Goal: Check status: Check status

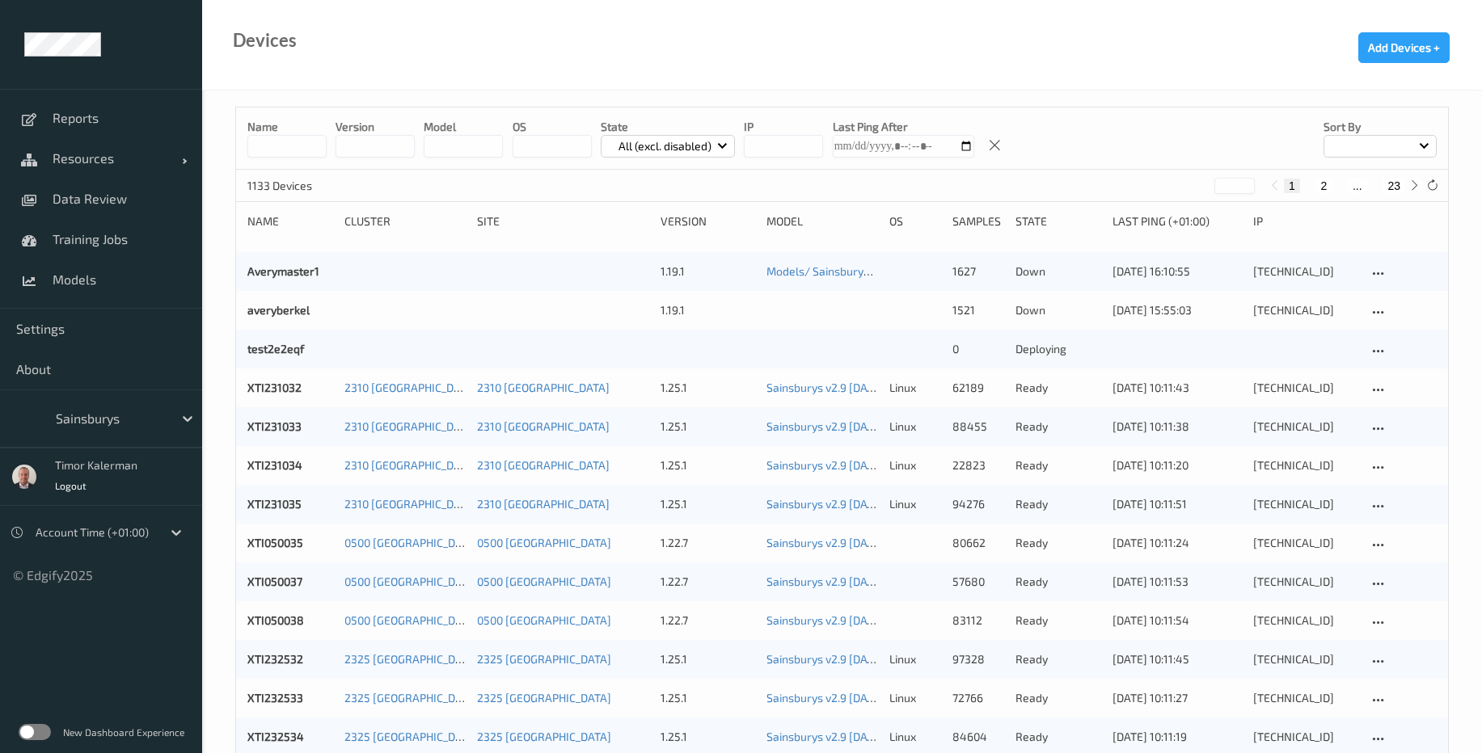
click at [93, 415] on div at bounding box center [110, 418] width 109 height 19
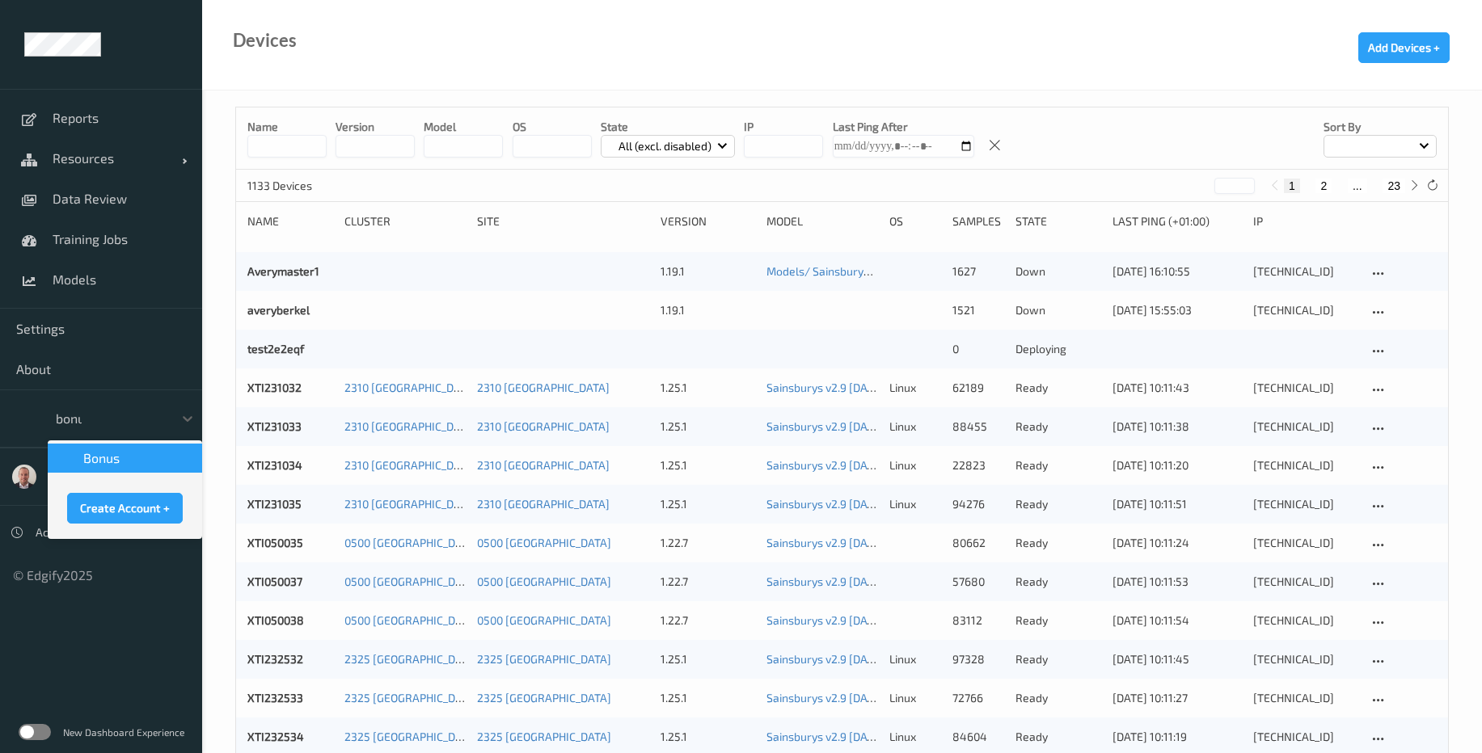
type input "bonus"
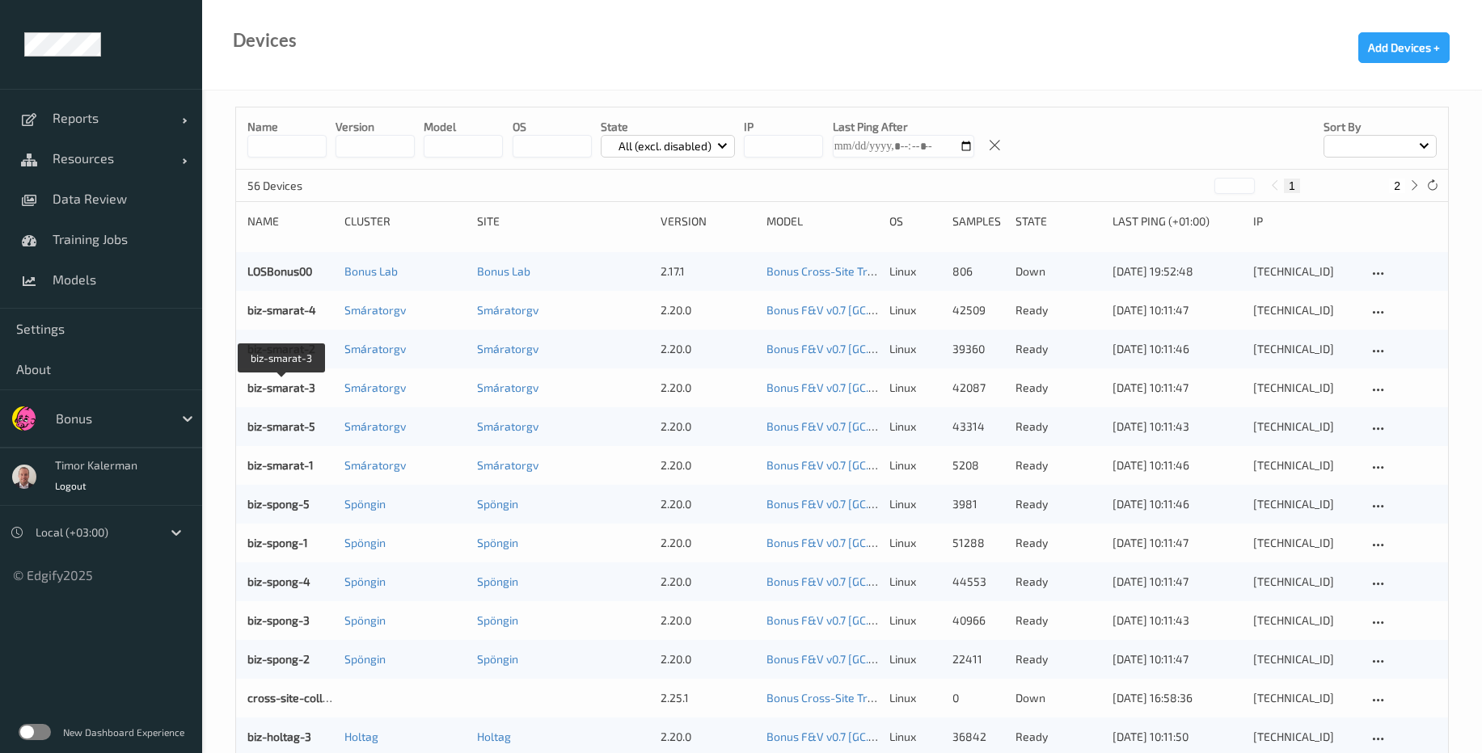
click at [285, 377] on div "biz-smarat-3 Smáratorgv Smáratorgv 2.20.0 Bonus F&V v0.7 [GC.9] 2025-08-27 13:1…" at bounding box center [842, 388] width 1212 height 39
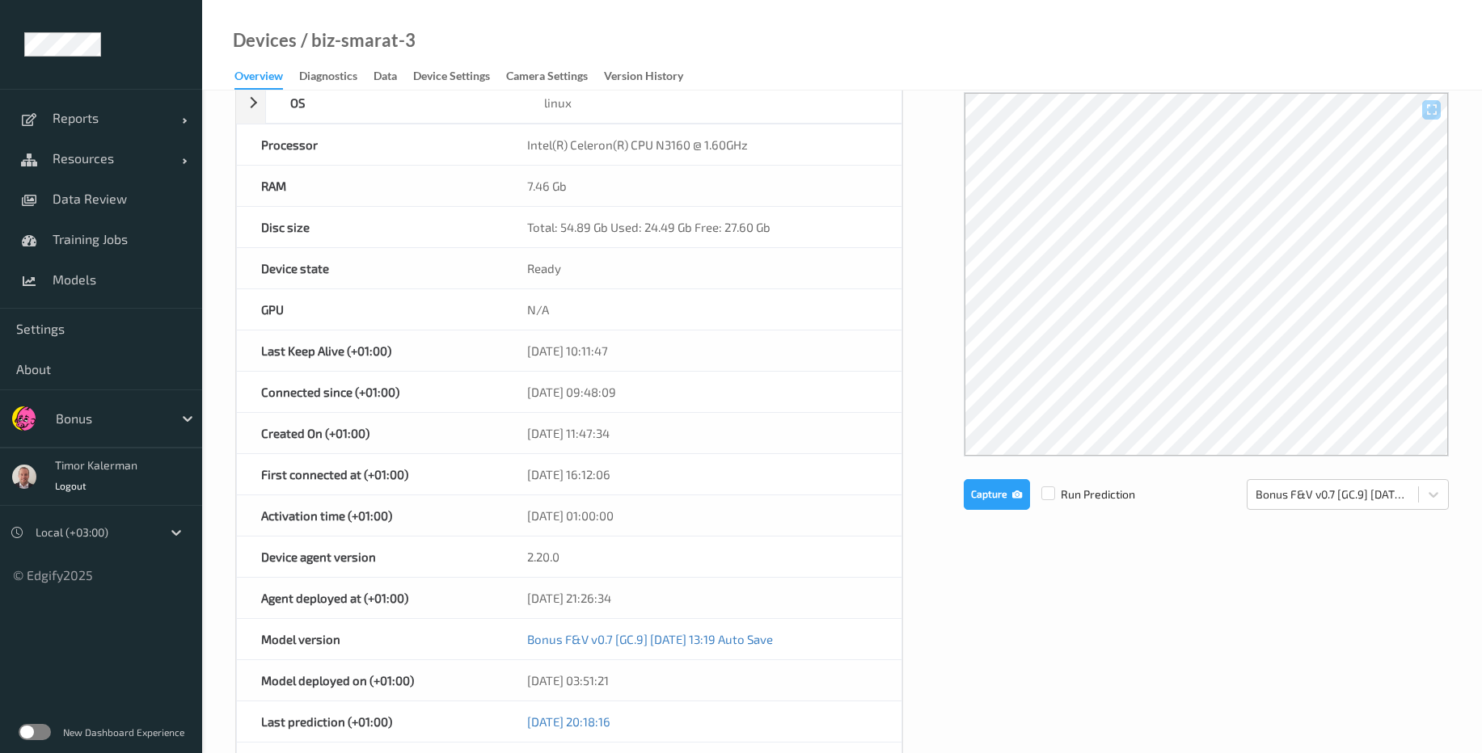
scroll to position [194, 0]
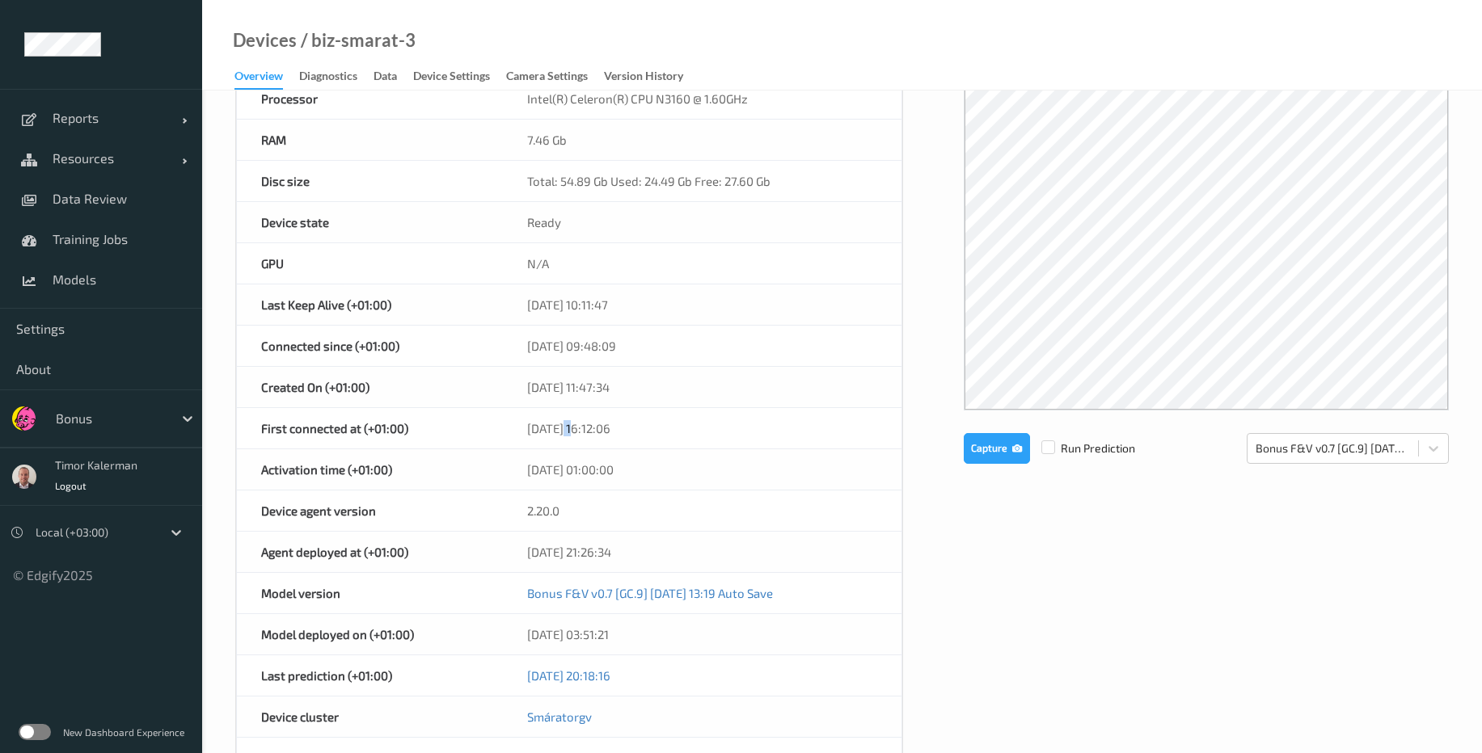
click at [579, 432] on div "27/07/2023 16:12:06" at bounding box center [702, 428] width 398 height 40
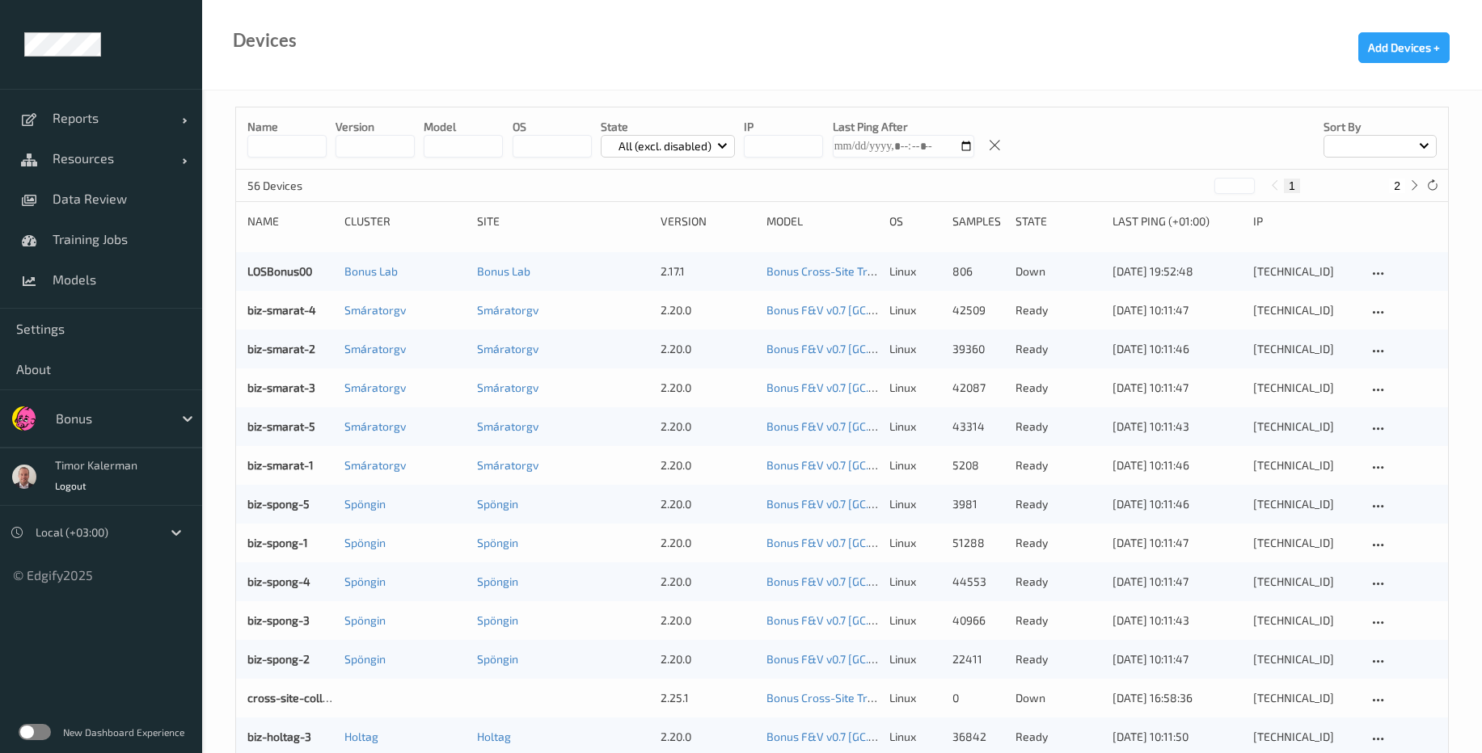
click at [128, 427] on div at bounding box center [110, 418] width 109 height 19
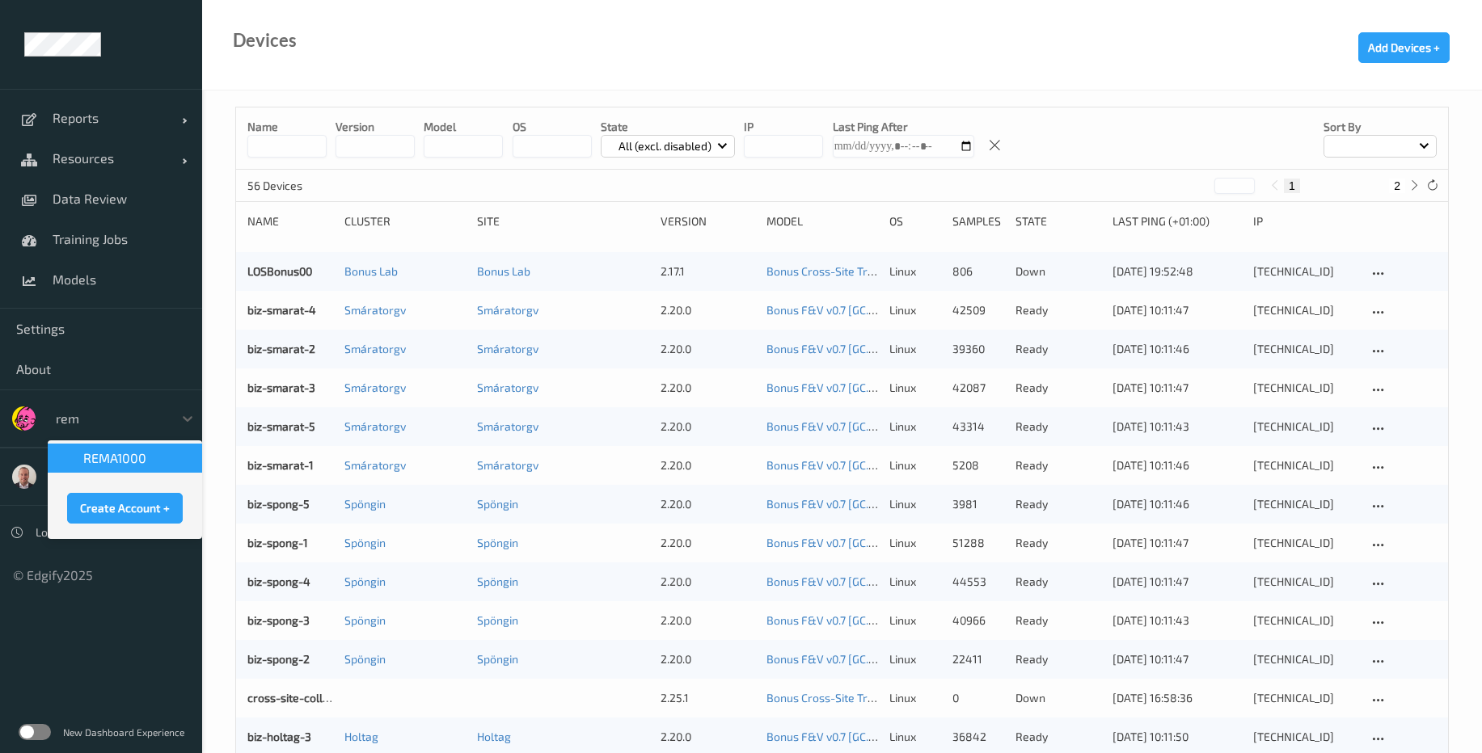
type input "rema"
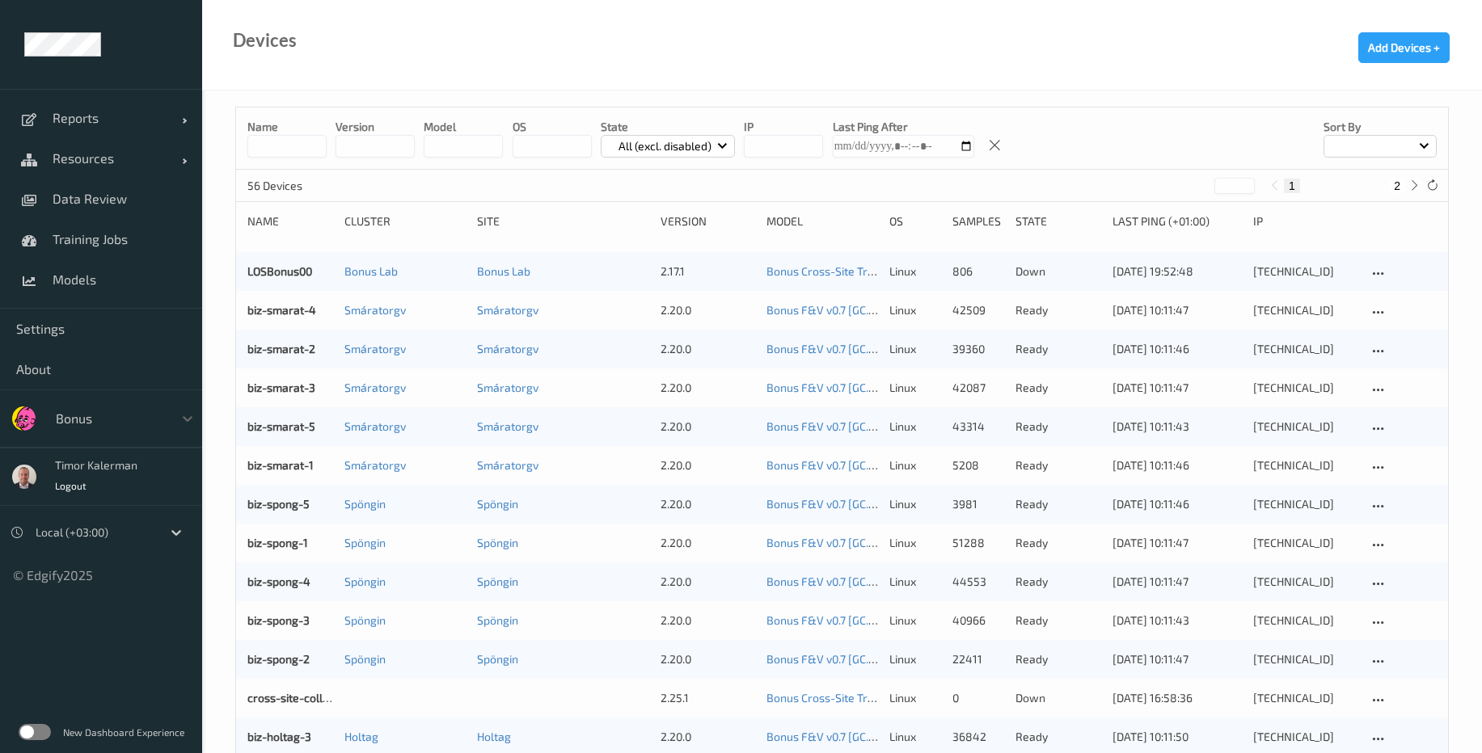
click at [99, 412] on div at bounding box center [110, 418] width 109 height 19
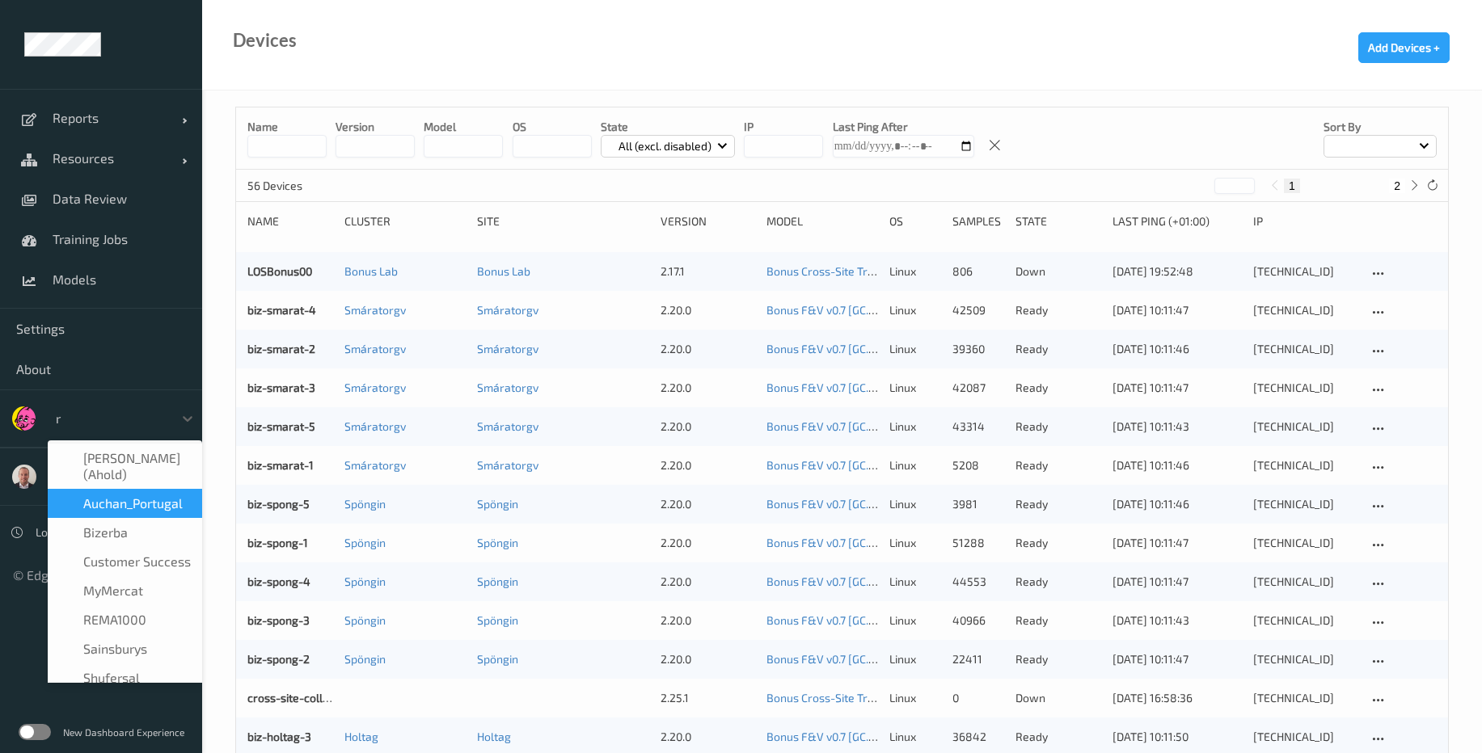
type input "re"
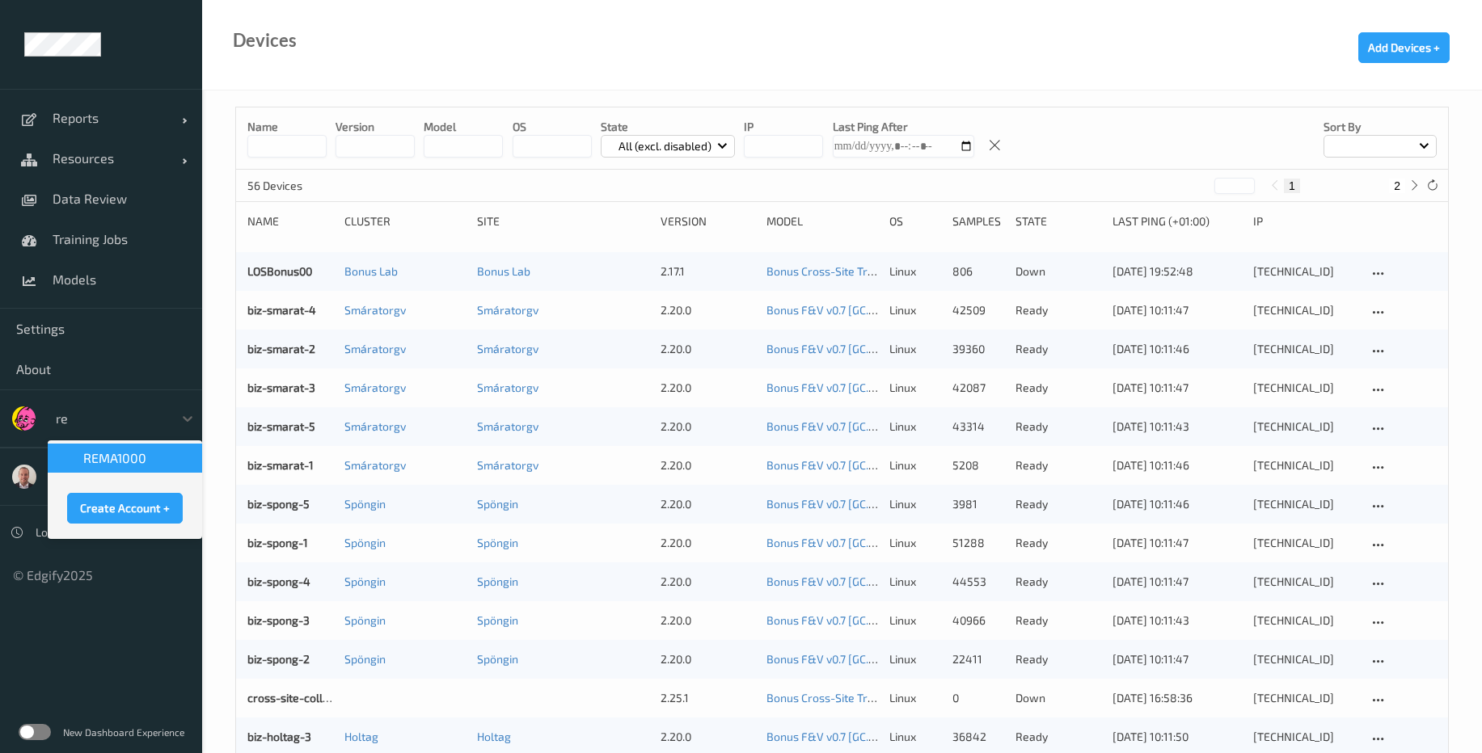
click at [120, 455] on span "REMA1000" at bounding box center [114, 458] width 63 height 16
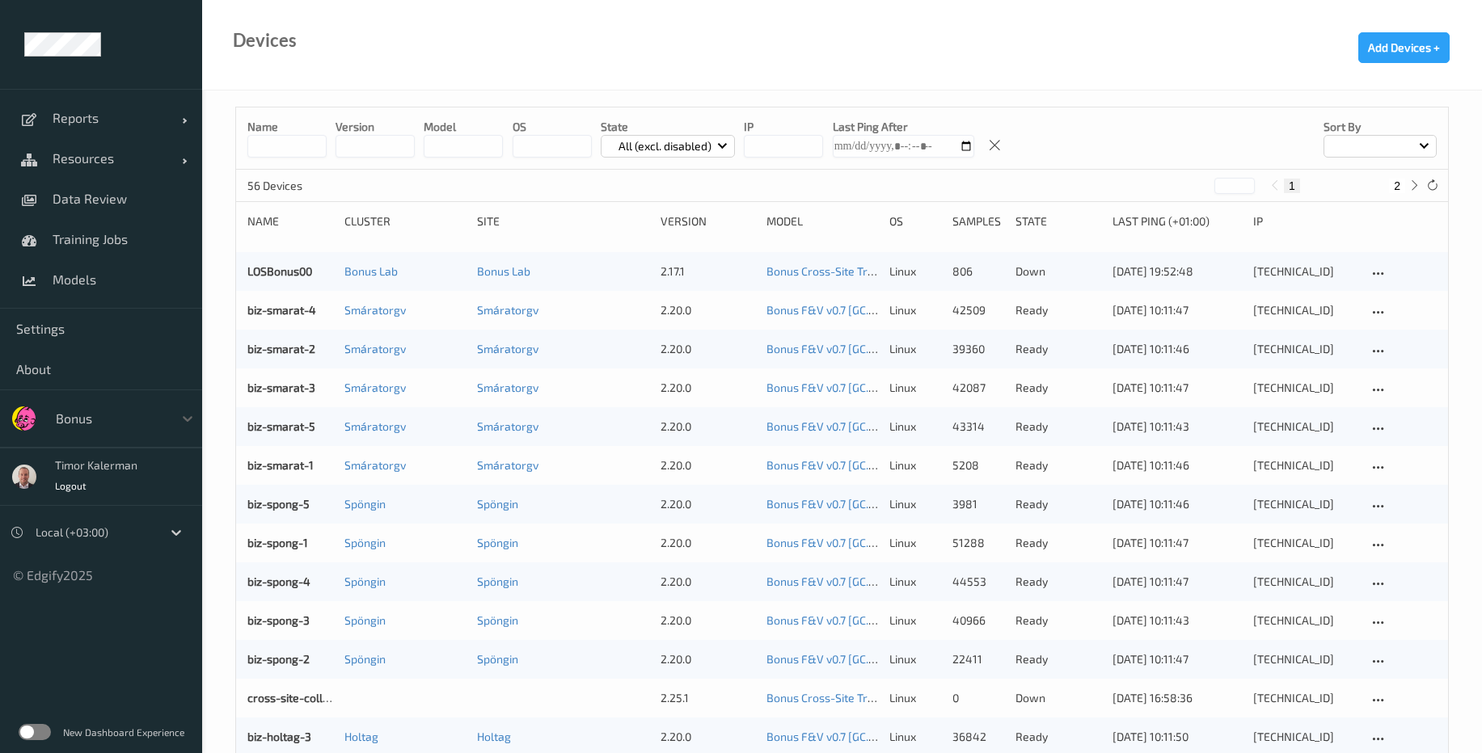
click at [84, 415] on div at bounding box center [110, 418] width 109 height 19
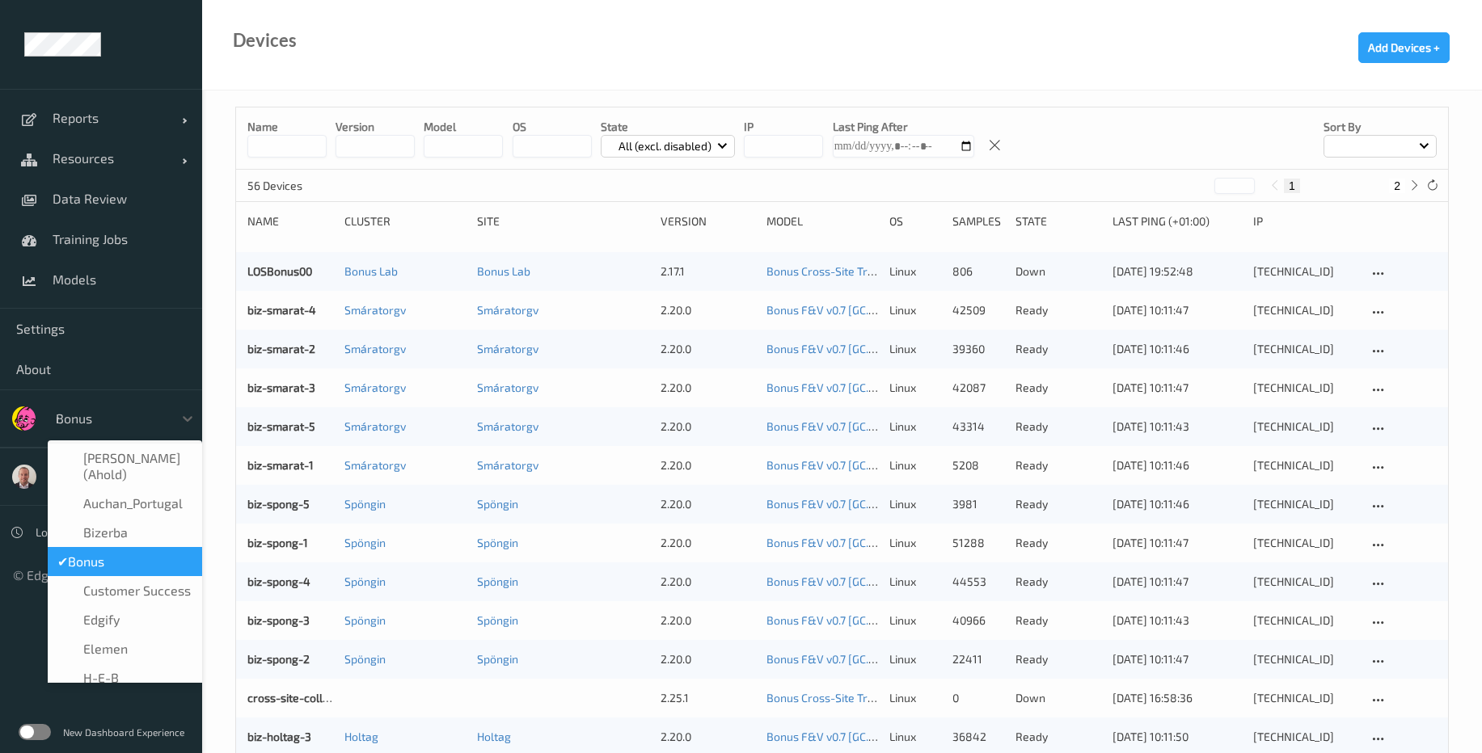
type input "re"
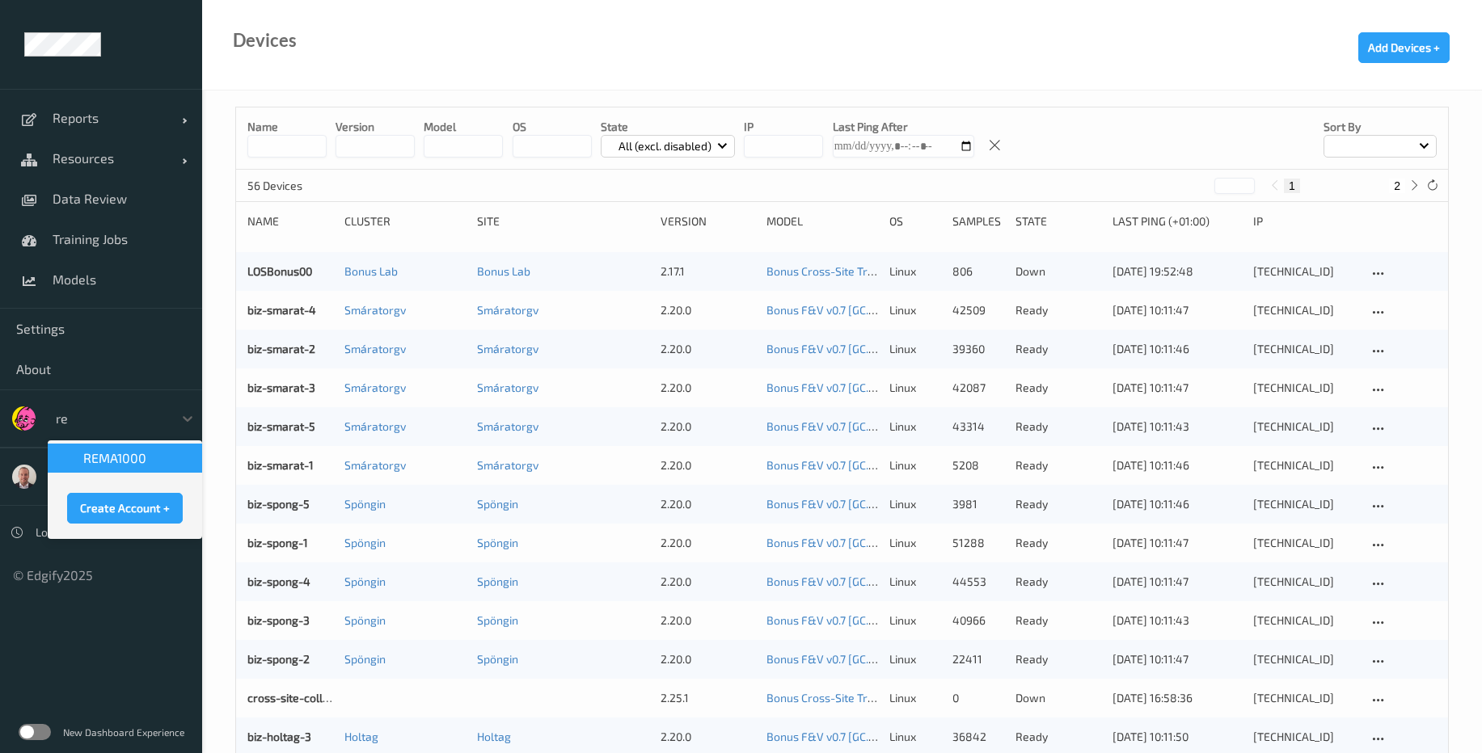
click at [107, 463] on span "REMA1000" at bounding box center [114, 458] width 63 height 16
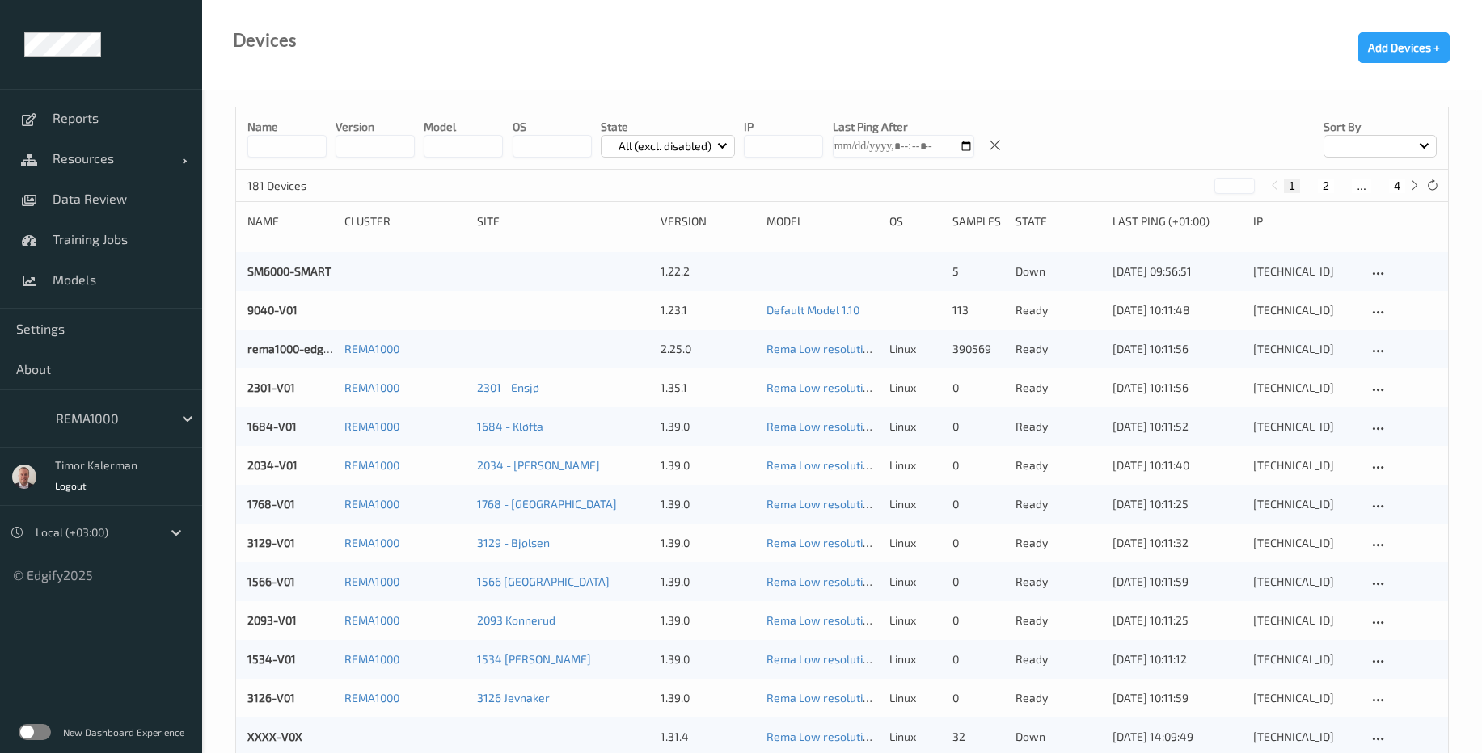
click at [1394, 188] on button "4" at bounding box center [1397, 186] width 16 height 15
type input "*"
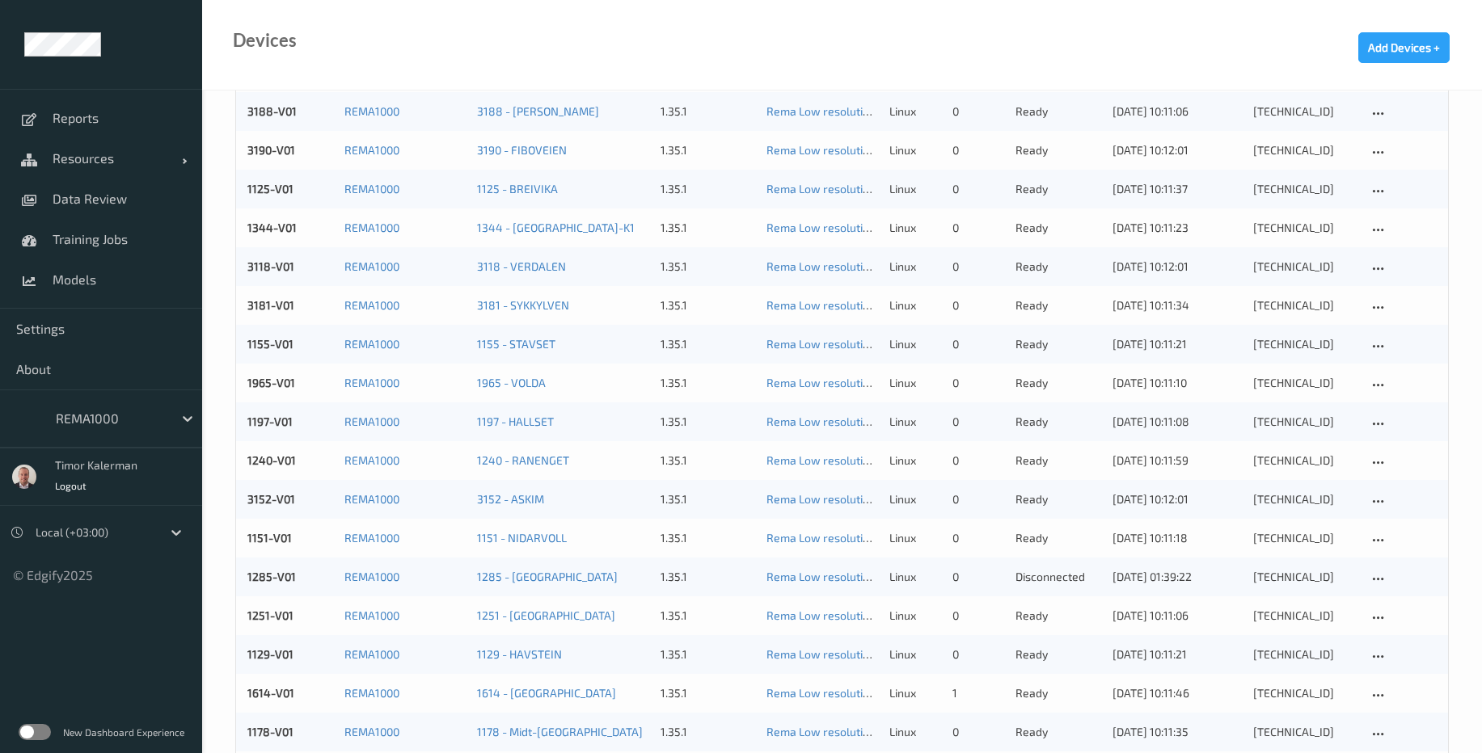
scroll to position [736, 0]
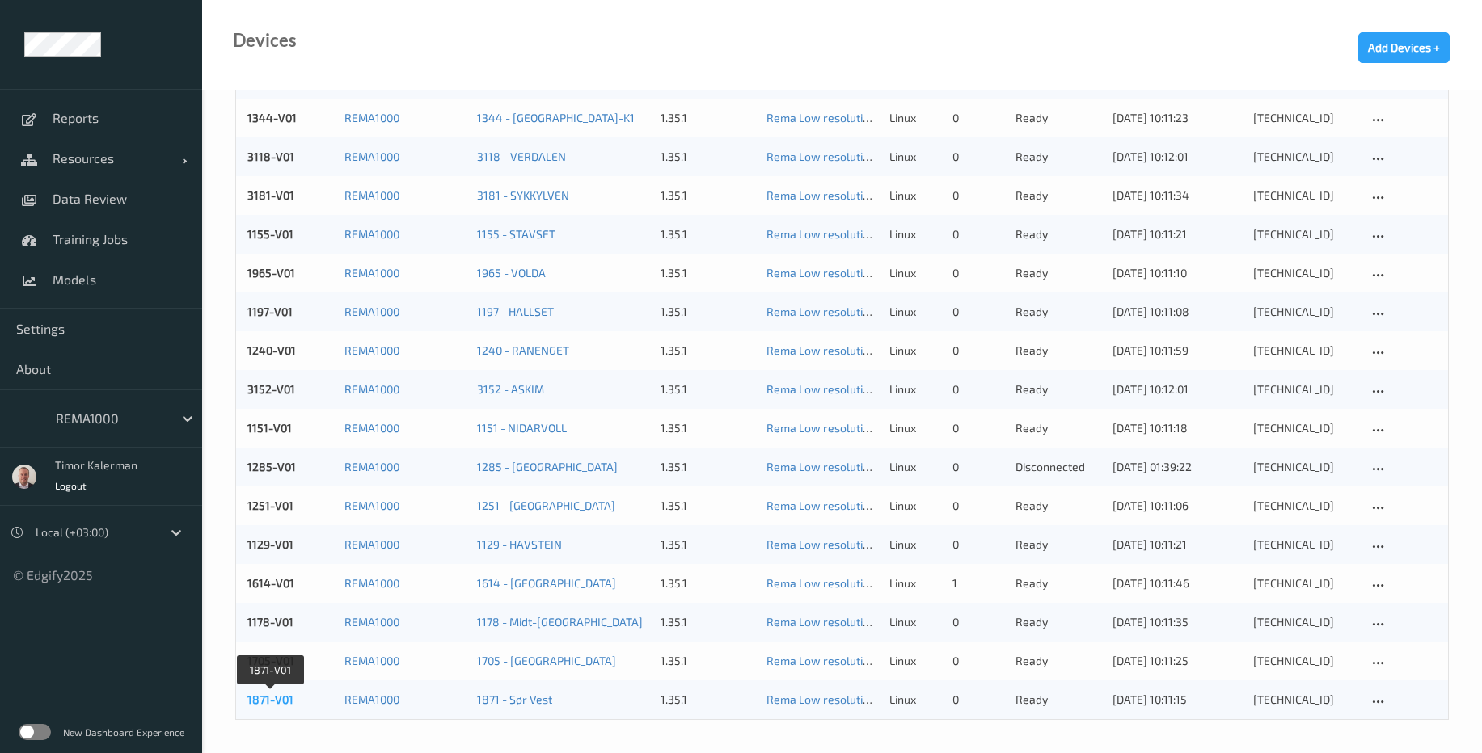
click at [272, 706] on link "1871-V01" at bounding box center [270, 700] width 46 height 14
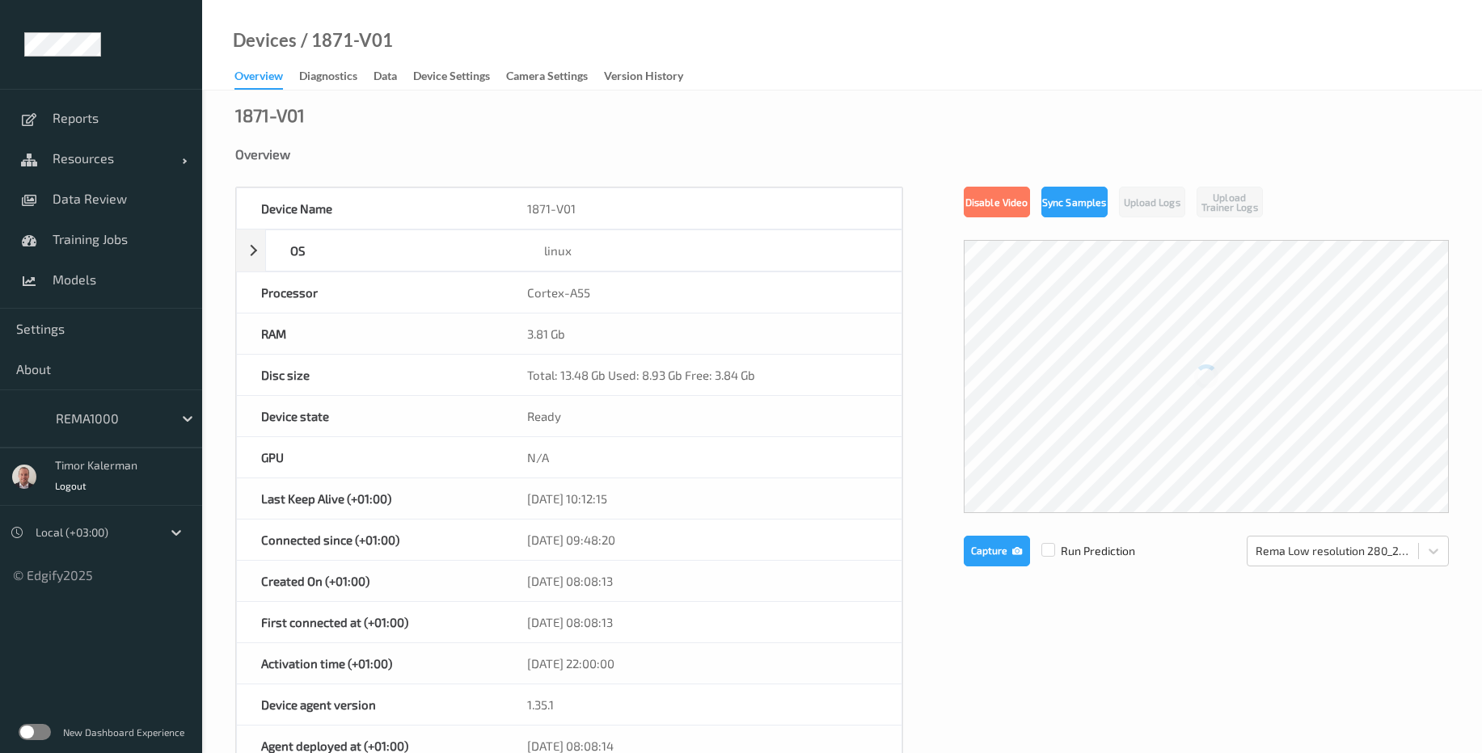
drag, startPoint x: 559, startPoint y: 622, endPoint x: 668, endPoint y: 620, distance: 110.0
click at [668, 620] on div "[DATE] 08:08:13" at bounding box center [702, 622] width 398 height 40
